Goal: Task Accomplishment & Management: Manage account settings

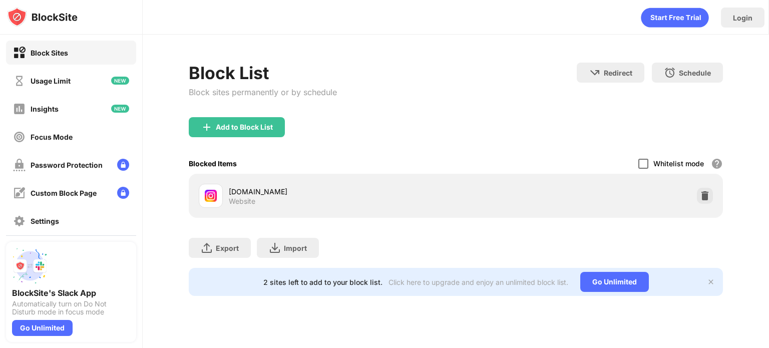
click at [645, 165] on div at bounding box center [643, 164] width 10 height 10
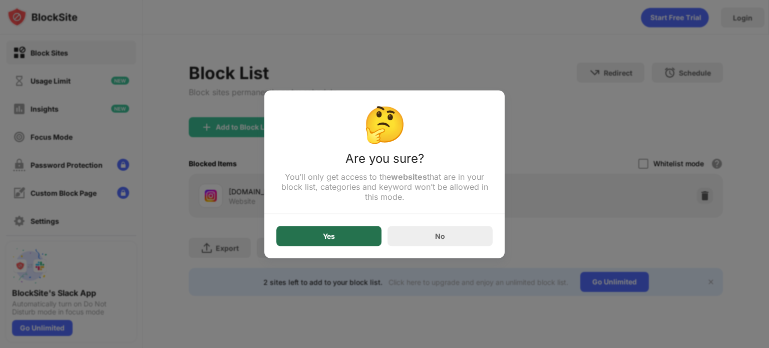
click at [328, 238] on div "Yes" at bounding box center [329, 236] width 12 height 8
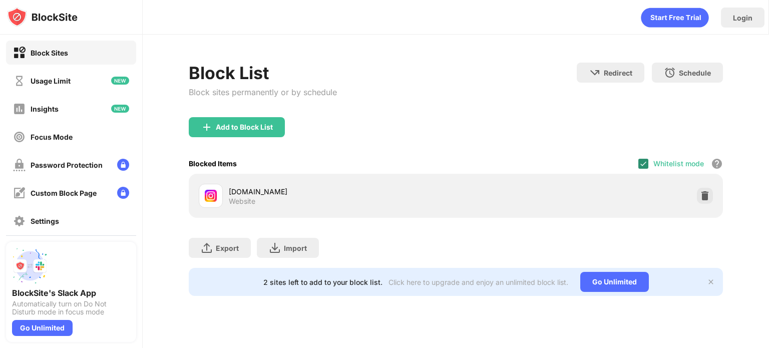
click at [647, 160] on img at bounding box center [643, 164] width 8 height 8
